Goal: Task Accomplishment & Management: Use online tool/utility

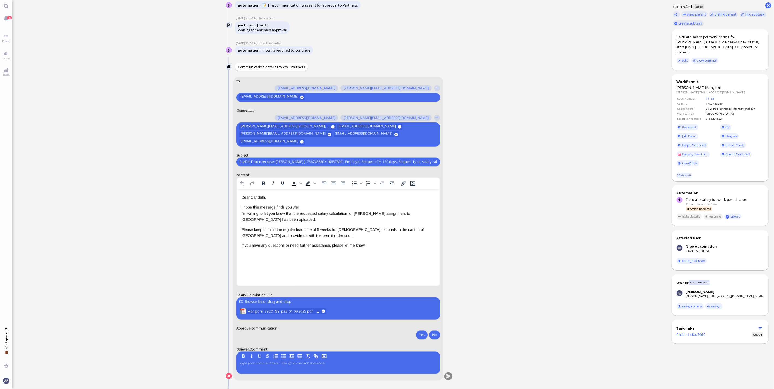
click at [81, 318] on ticket "[DATE] 20:00 by Automation Automation Calculate eligible salary for work permit…" at bounding box center [339, 194] width 654 height 389
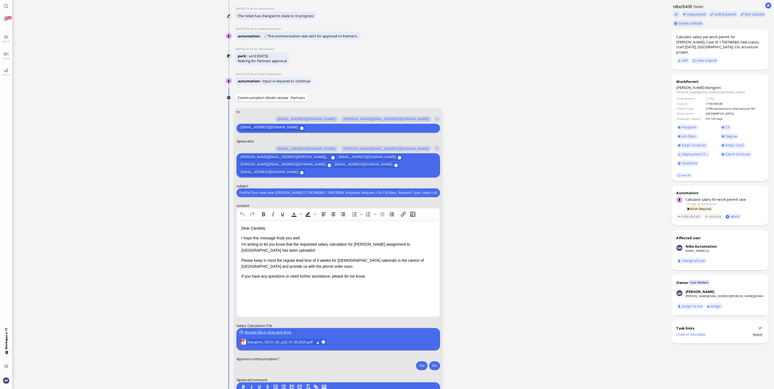
scroll to position [-30, 0]
drag, startPoint x: 129, startPoint y: 286, endPoint x: 68, endPoint y: 255, distance: 68.4
click at [129, 286] on ticket "[DATE] 20:00 by Automation Automation Calculate eligible salary for work permit…" at bounding box center [339, 194] width 654 height 389
click at [266, 343] on span "Mangioni_SECO_GE_p25_01.09.2025.pdf" at bounding box center [280, 342] width 67 height 6
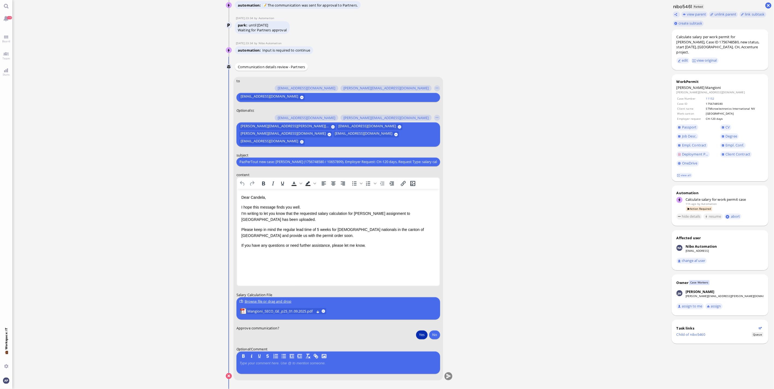
click at [419, 335] on button "Yes" at bounding box center [421, 335] width 11 height 9
click at [448, 350] on button "submit" at bounding box center [448, 377] width 8 height 8
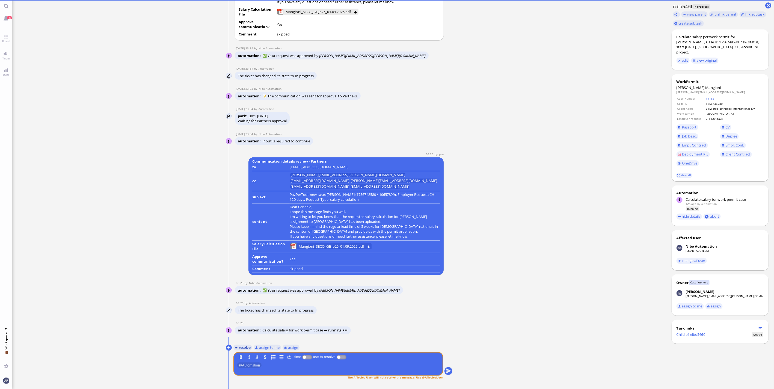
click at [240, 347] on button "resolve" at bounding box center [242, 348] width 19 height 6
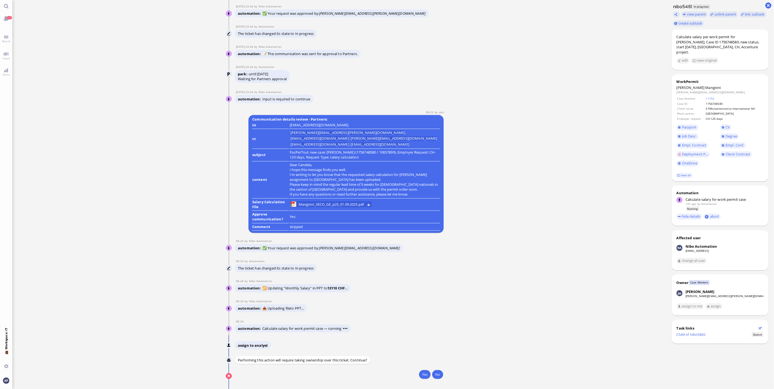
drag, startPoint x: 421, startPoint y: 376, endPoint x: 295, endPoint y: 361, distance: 127.0
click at [421, 350] on button "Yes" at bounding box center [424, 374] width 11 height 9
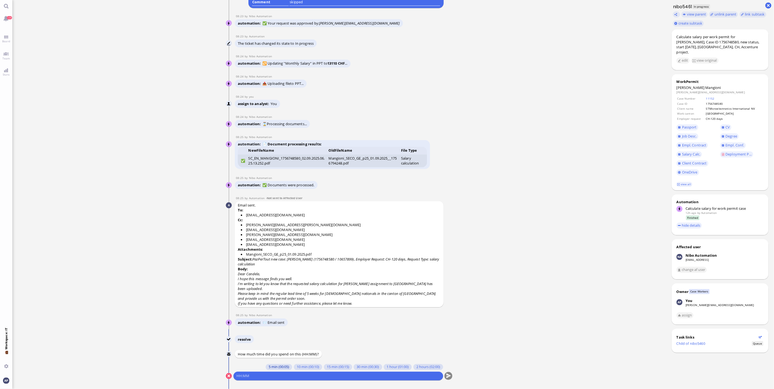
click at [280, 350] on button "5 min (00:05)" at bounding box center [279, 367] width 26 height 6
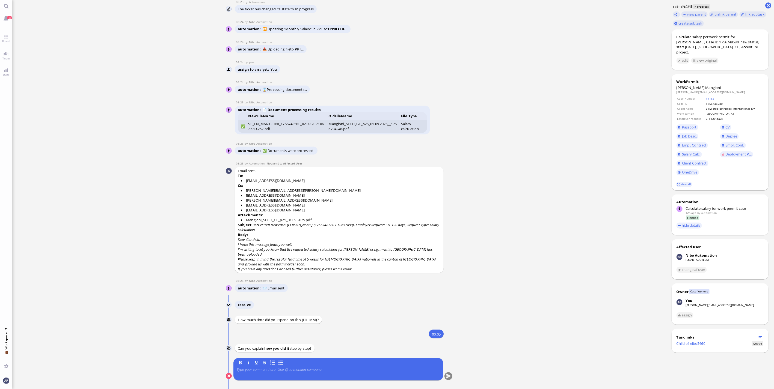
click at [278, 350] on p at bounding box center [338, 370] width 204 height 4
click at [446, 350] on button "submit" at bounding box center [448, 377] width 8 height 8
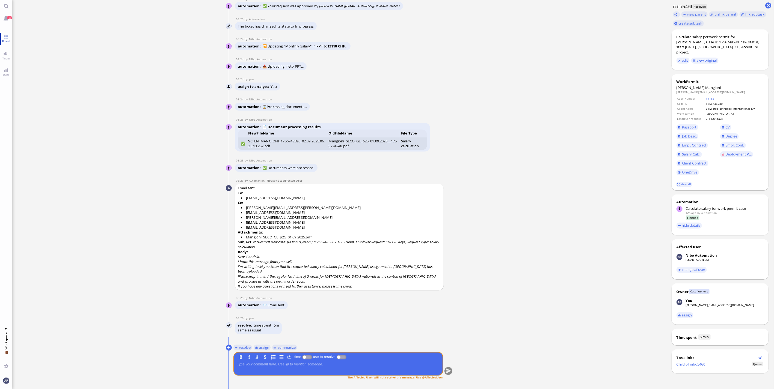
click at [4, 39] on span "Board" at bounding box center [6, 41] width 11 height 4
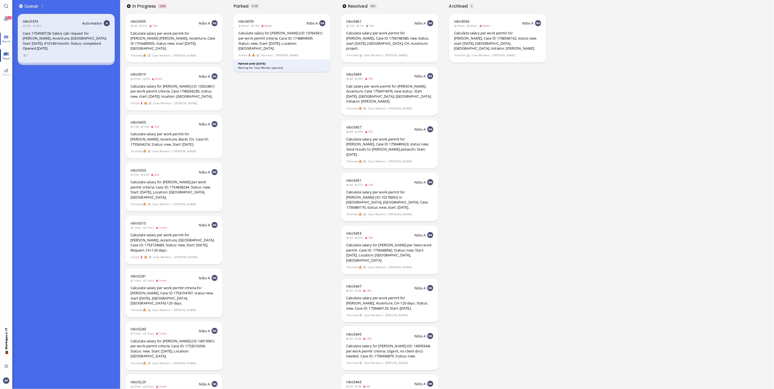
click at [7, 55] on link "Team" at bounding box center [6, 55] width 12 height 12
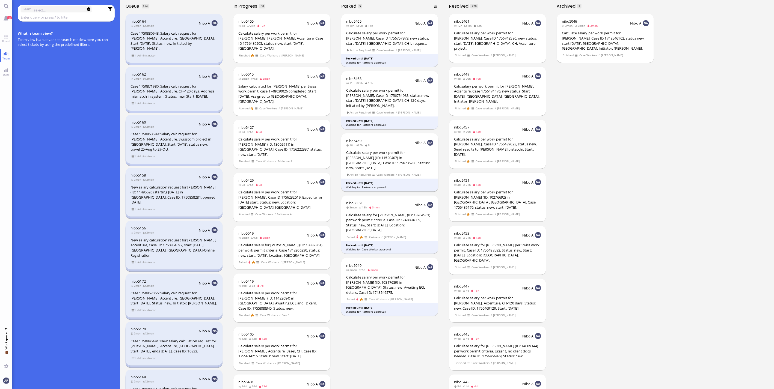
drag, startPoint x: 409, startPoint y: 350, endPoint x: 376, endPoint y: 170, distance: 183.6
click at [409, 350] on div "nibo5465 10h 9h 14h Nibo A Calculate salary per work permit for [PERSON_NAME], …" at bounding box center [390, 200] width 108 height 377
click at [384, 46] on div "nibo5465 10h 9h 14h Nibo A Calculate salary per work permit for [PERSON_NAME], …" at bounding box center [389, 40] width 97 height 53
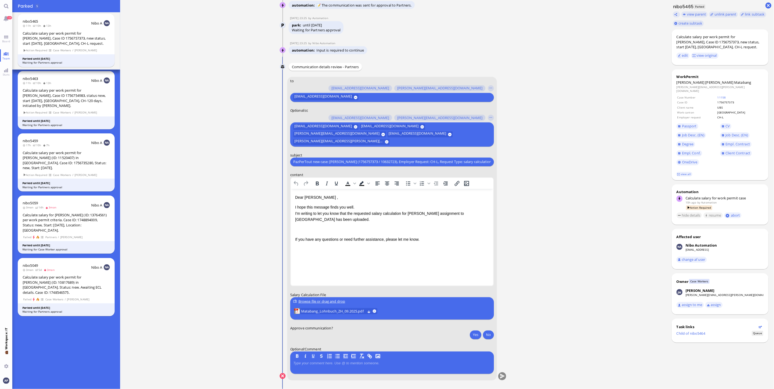
click at [357, 211] on p "I hope this message finds you well. I'm writing to let you know that the reques…" at bounding box center [392, 213] width 194 height 18
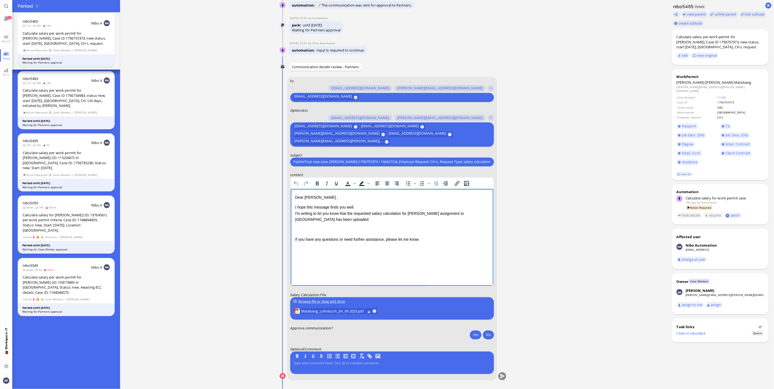
click at [319, 199] on p "Dear [PERSON_NAME] ," at bounding box center [392, 197] width 194 height 6
click at [343, 311] on span "Matabang_Lohnbuch_ZH_09.2025.pdf" at bounding box center [333, 311] width 64 height 6
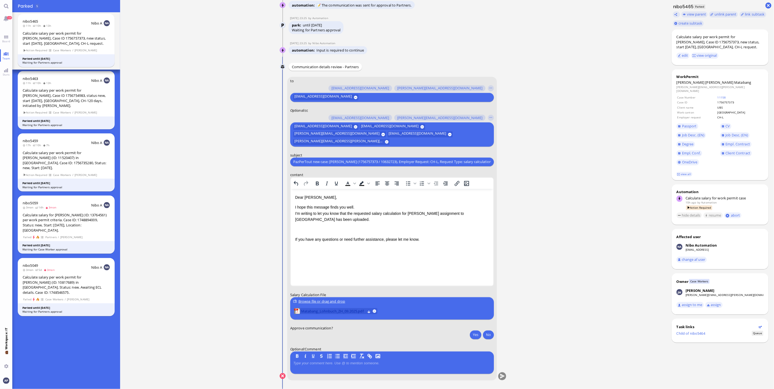
click at [338, 313] on span "Matabang_Lohnbuch_ZH_09.2025.pdf" at bounding box center [333, 311] width 64 height 6
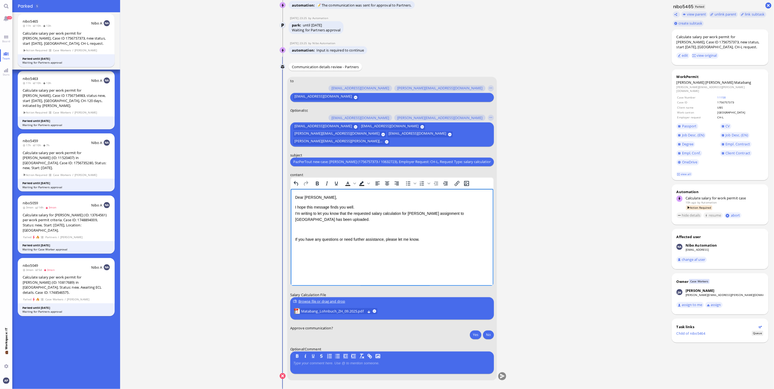
click at [295, 232] on div "Rich Text Area. Press ALT-0 for help." at bounding box center [392, 230] width 194 height 6
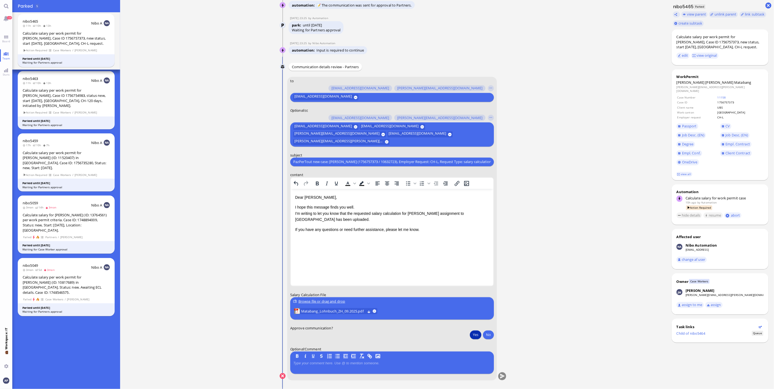
click at [472, 336] on button "Yes" at bounding box center [475, 335] width 11 height 9
click at [441, 216] on p "I hope this message finds you well. I'm writing to let you know that the reques…" at bounding box center [392, 213] width 194 height 18
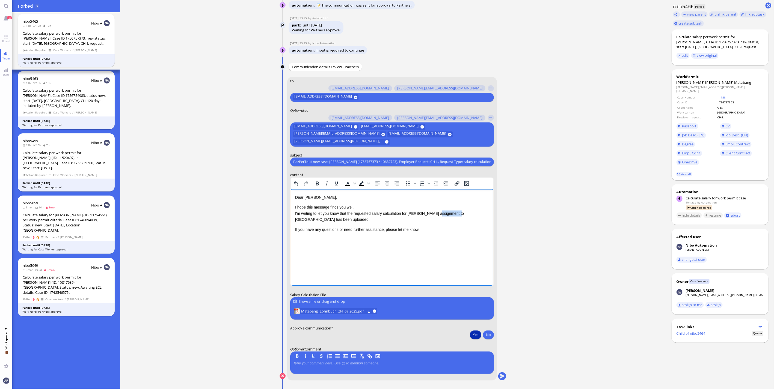
click at [441, 216] on p "I hope this message finds you well. I'm writing to let you know that the reques…" at bounding box center [392, 213] width 194 height 18
click at [501, 350] on button "submit" at bounding box center [502, 377] width 8 height 8
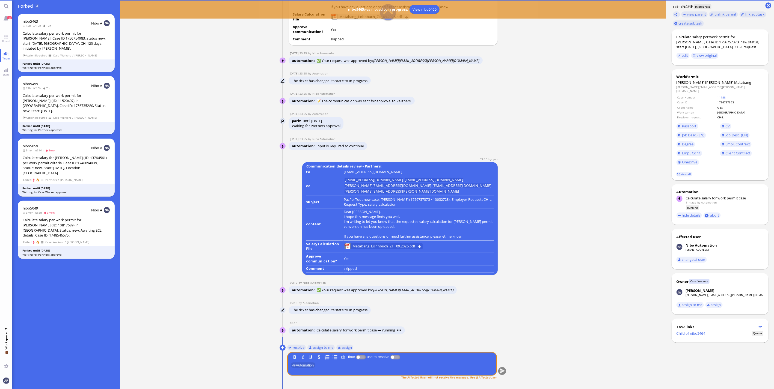
scroll to position [0, 0]
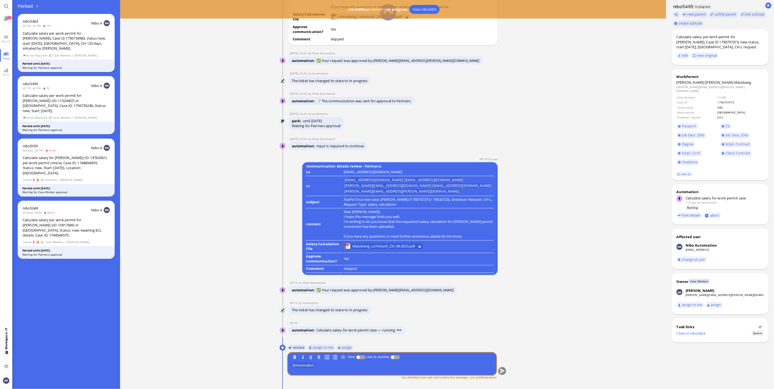
click at [290, 349] on button "resolve" at bounding box center [296, 348] width 19 height 6
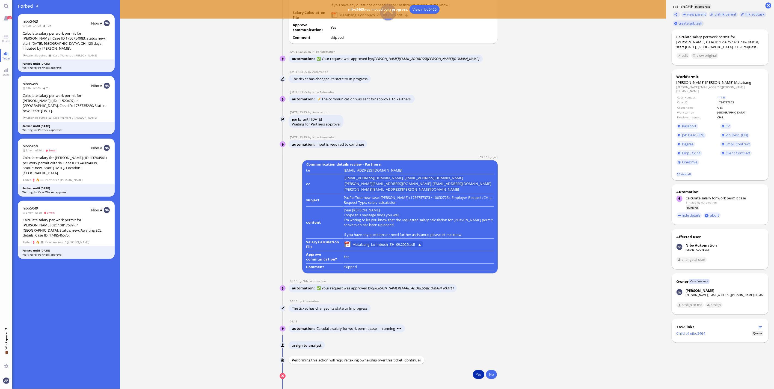
click at [474, 350] on button "Yes" at bounding box center [478, 374] width 11 height 9
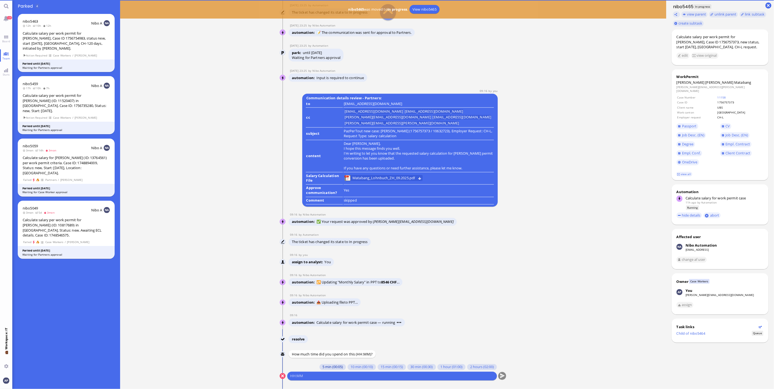
click at [327, 350] on button "5 min (00:05)" at bounding box center [332, 367] width 26 height 6
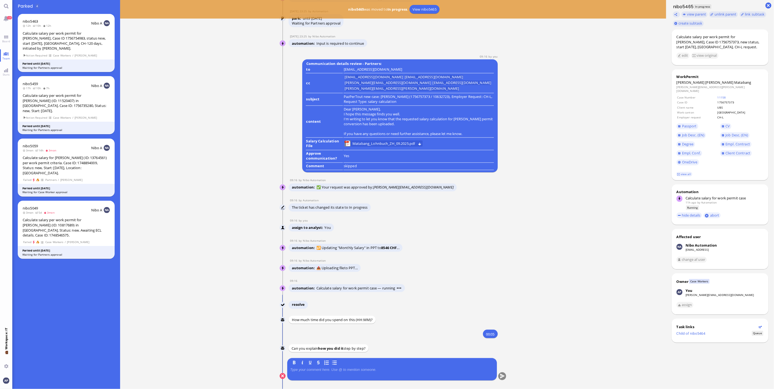
click at [330, 350] on div at bounding box center [392, 373] width 204 height 11
click at [315, 350] on p at bounding box center [392, 370] width 204 height 4
click at [502, 350] on button "submit" at bounding box center [502, 376] width 8 height 8
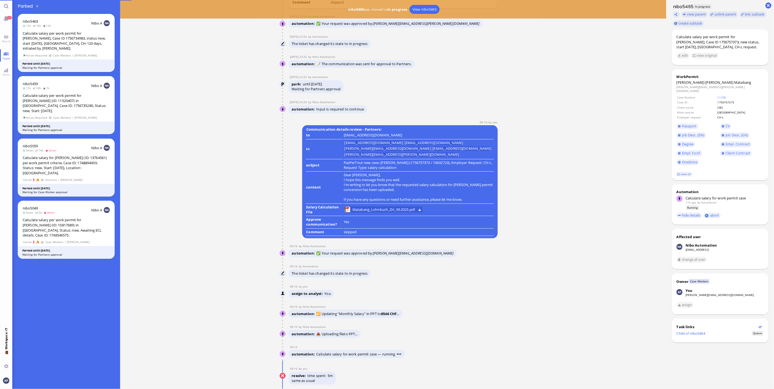
scroll to position [0, 0]
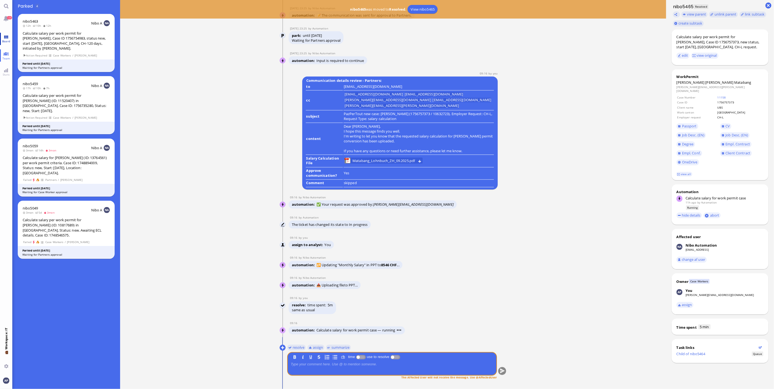
click at [7, 44] on link "Board" at bounding box center [6, 39] width 12 height 12
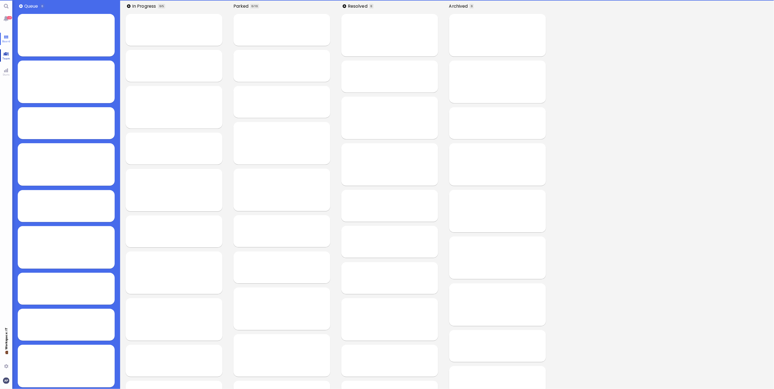
click at [4, 57] on span "Team" at bounding box center [6, 59] width 10 height 4
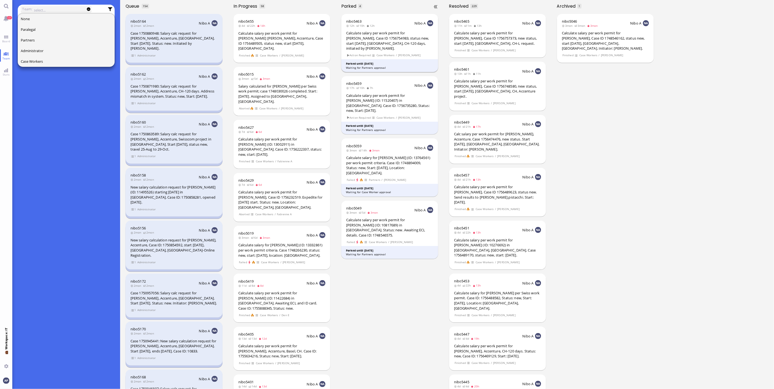
click at [370, 46] on div "Calculate salary per work permit for [PERSON_NAME], Case ID 1756754983, status …" at bounding box center [389, 41] width 87 height 20
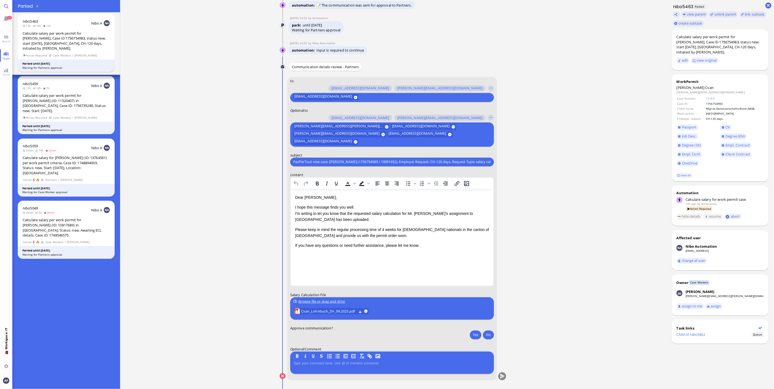
click at [249, 301] on ticket "[DATE] 21:40 by Automation Automation Calculate eligible salary for work permit…" at bounding box center [393, 194] width 546 height 389
click at [317, 312] on span "Cvan_Lohnbuch_ZH_09.2025.pdf" at bounding box center [328, 311] width 55 height 6
click at [318, 221] on p "I hope this message finds you well. I'm writing to let you know that the reques…" at bounding box center [392, 213] width 194 height 18
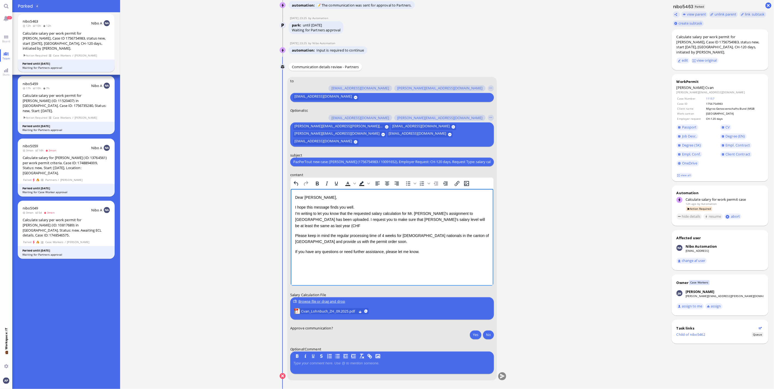
click at [396, 219] on p "I hope this message finds you well. I'm writing to let you know that the reques…" at bounding box center [392, 216] width 194 height 25
click at [466, 220] on p "I hope this message finds you well. I'm writing to let you know that the reques…" at bounding box center [392, 216] width 194 height 25
drag, startPoint x: 465, startPoint y: 223, endPoint x: 464, endPoint y: 217, distance: 6.3
click at [465, 223] on div "Dear [PERSON_NAME], I hope this message finds you well. I'm writing to let you …" at bounding box center [392, 224] width 194 height 60
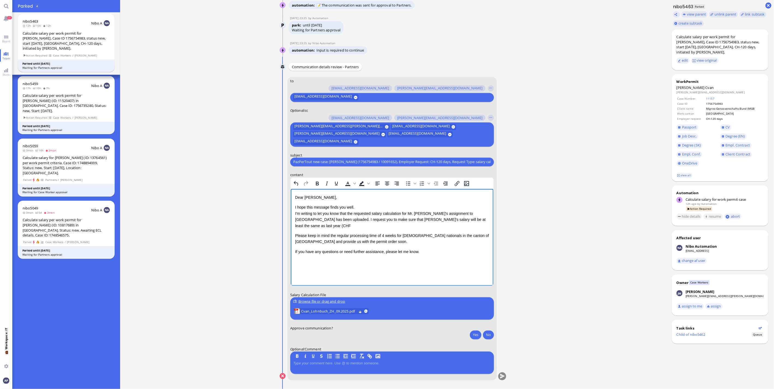
click at [464, 217] on p "I hope this message finds you well. I'm writing to let you know that the reques…" at bounding box center [392, 216] width 194 height 25
drag, startPoint x: 480, startPoint y: 219, endPoint x: 312, endPoint y: 222, distance: 167.9
click at [312, 222] on p "I hope this message finds you well. I'm writing to let you know that the reques…" at bounding box center [392, 216] width 194 height 25
click at [476, 335] on button "Yes" at bounding box center [475, 335] width 11 height 9
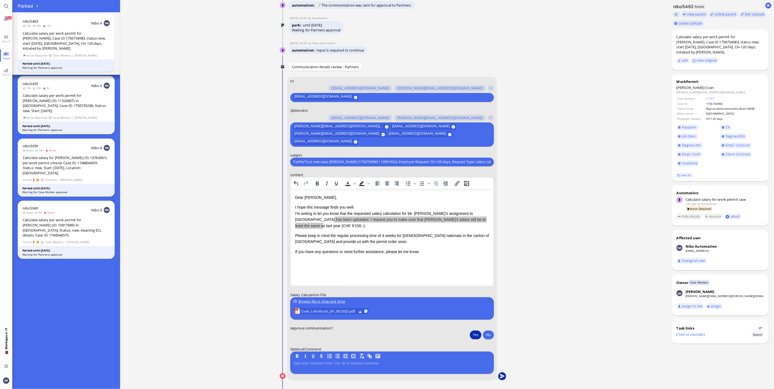
click at [501, 350] on button "submit" at bounding box center [502, 377] width 8 height 8
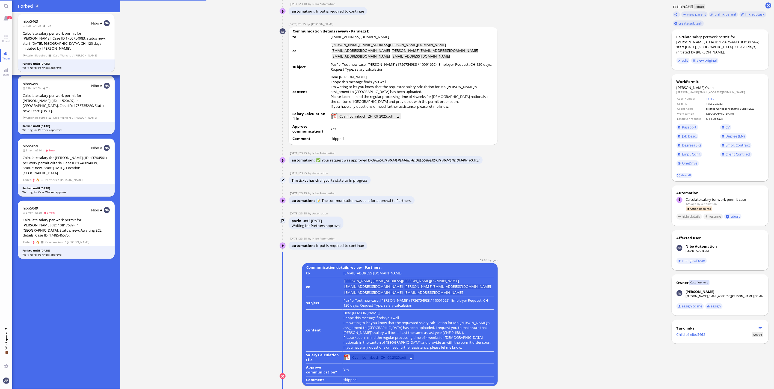
click at [364, 350] on span "Cvan_Lohnbuch_ZH_09.2025.pdf" at bounding box center [379, 358] width 54 height 6
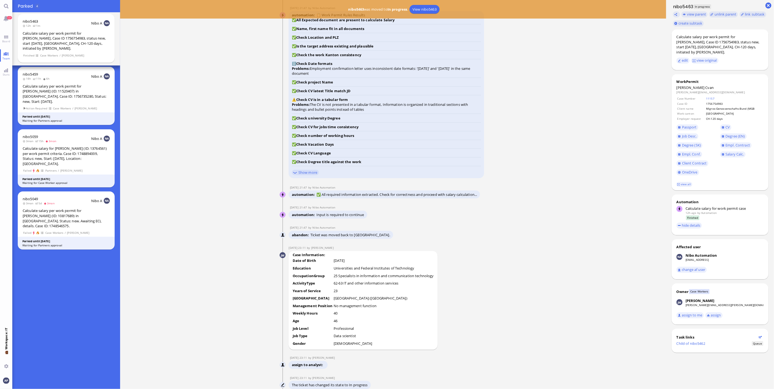
scroll to position [0, 0]
drag, startPoint x: 7, startPoint y: 41, endPoint x: 5, endPoint y: 58, distance: 16.6
click at [7, 41] on span "Board" at bounding box center [6, 41] width 11 height 4
click at [5, 58] on span "Team" at bounding box center [6, 59] width 10 height 4
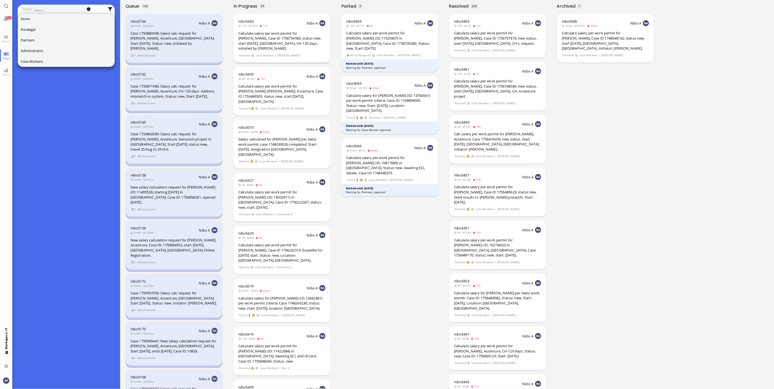
click at [265, 32] on div "Calculate salary per work permit for [PERSON_NAME], Case ID 1756754983, status …" at bounding box center [281, 41] width 87 height 20
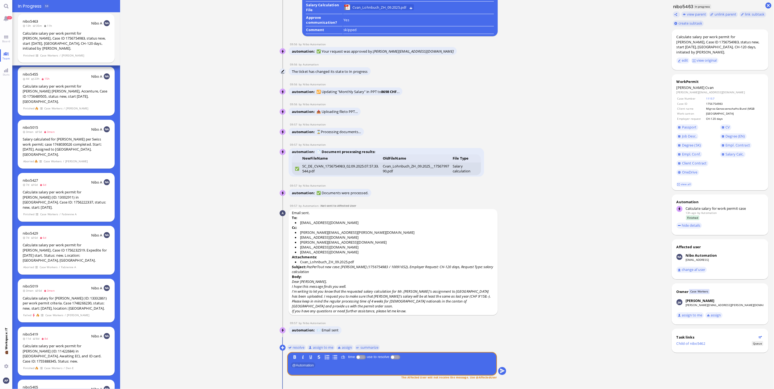
scroll to position [0, 0]
click at [3, 39] on span "Board" at bounding box center [6, 41] width 11 height 4
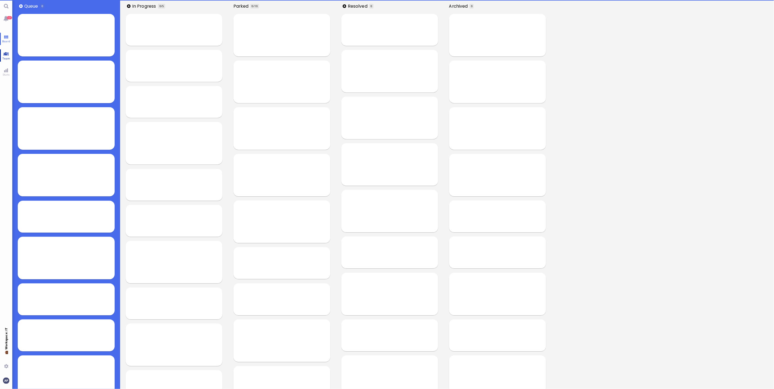
click at [4, 54] on link "Team" at bounding box center [6, 55] width 12 height 12
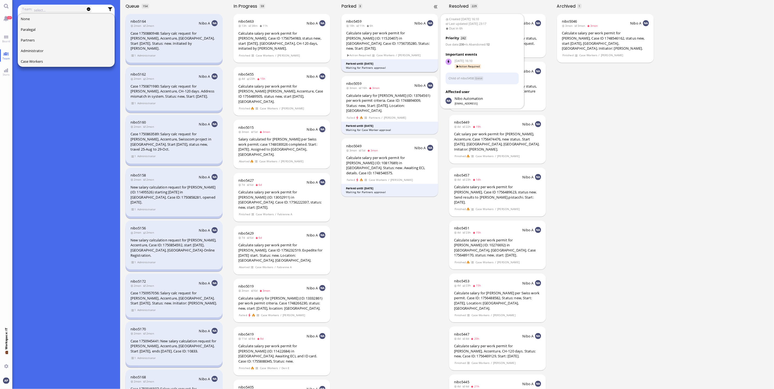
click at [364, 43] on div "Calculate salary per work permit for [PERSON_NAME] (ID: 11520407) in [GEOGRAPHI…" at bounding box center [389, 41] width 87 height 20
